Goal: Task Accomplishment & Management: Manage account settings

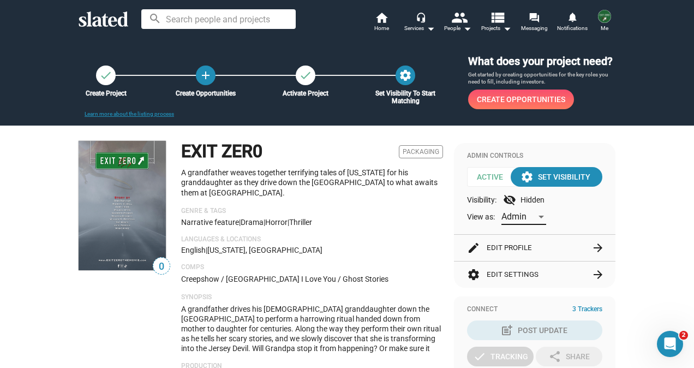
scroll to position [39, 0]
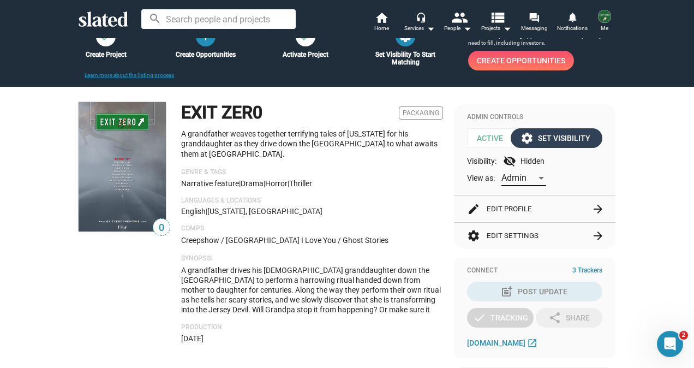
click at [563, 141] on div "settings Set Visibility" at bounding box center [557, 138] width 68 height 20
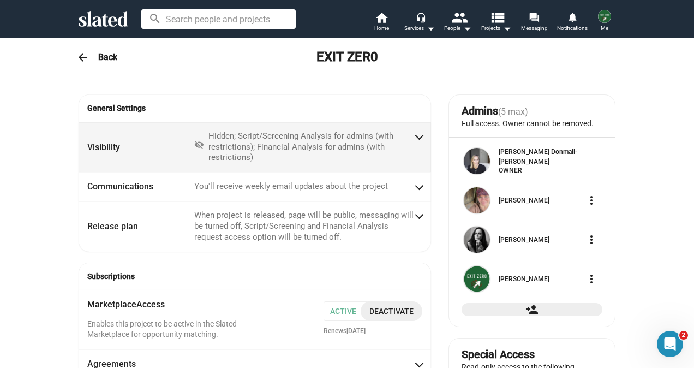
click at [400, 144] on div "Hidden; Script/Screening Analysis for admins (with restrictions); Financial Ana…" at bounding box center [310, 147] width 205 height 33
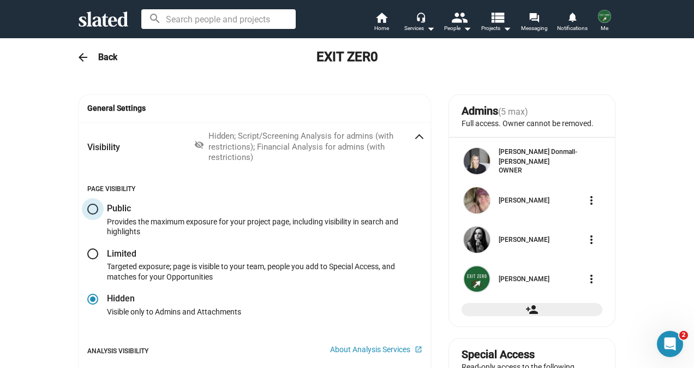
click at [92, 209] on span at bounding box center [92, 208] width 11 height 11
click at [92, 209] on input "radio" at bounding box center [92, 208] width 11 height 11
radio input "true"
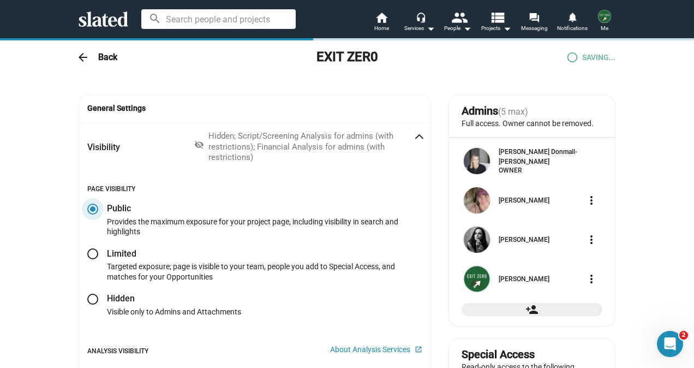
checkbox input "true"
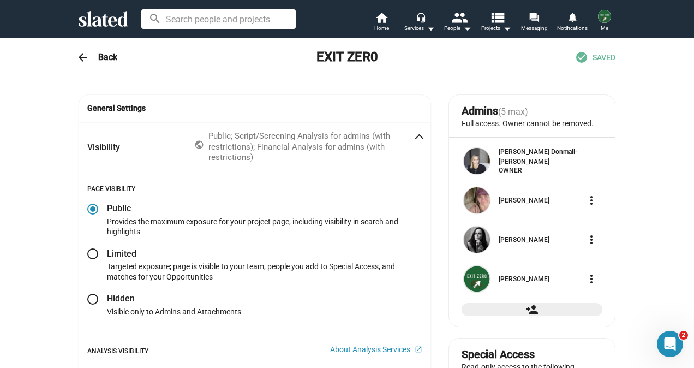
click at [102, 48] on div "arrow_back Back EXIT ZER0 check_circle SAVED" at bounding box center [347, 57] width 559 height 22
click at [99, 57] on h3 "Back" at bounding box center [107, 56] width 19 height 11
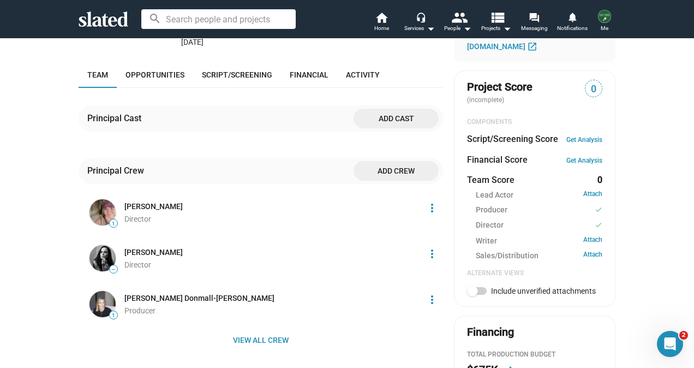
scroll to position [381, 0]
